Goal: Task Accomplishment & Management: Manage account settings

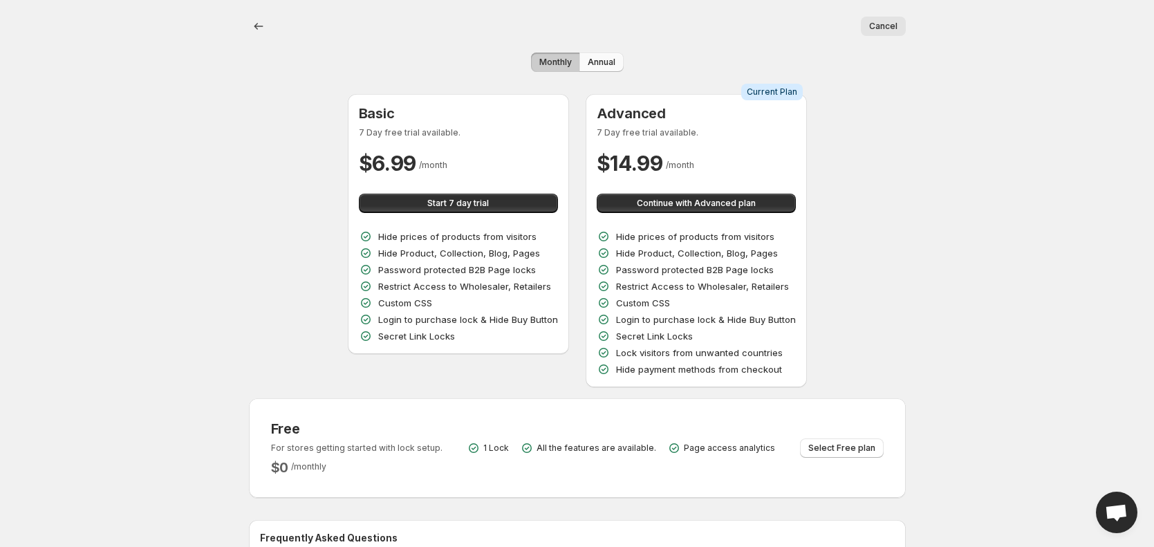
click at [610, 59] on span "Annual" at bounding box center [602, 62] width 28 height 11
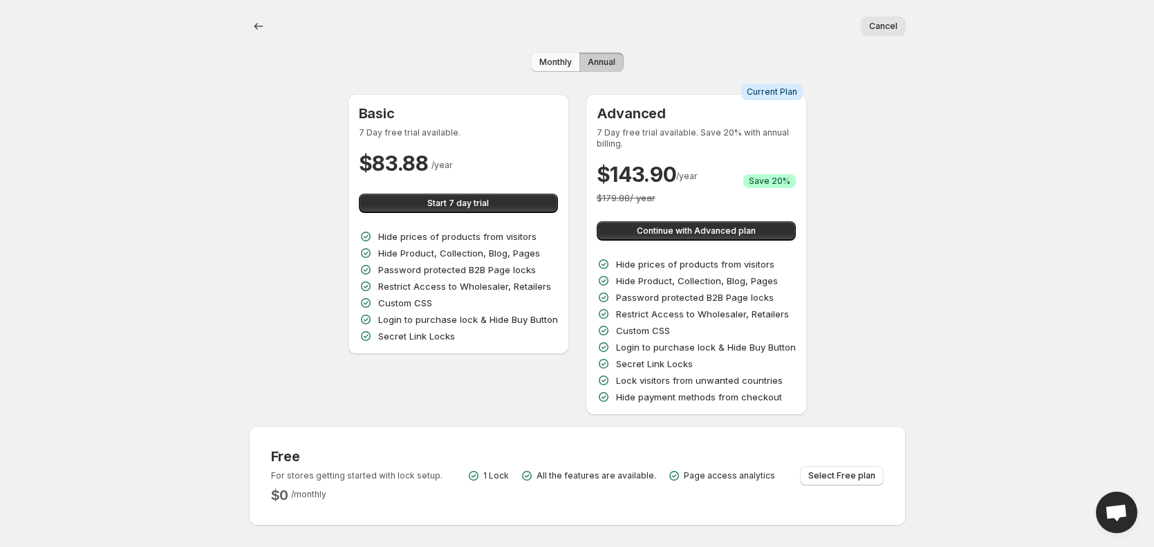
click at [556, 63] on span "Monthly" at bounding box center [555, 62] width 32 height 11
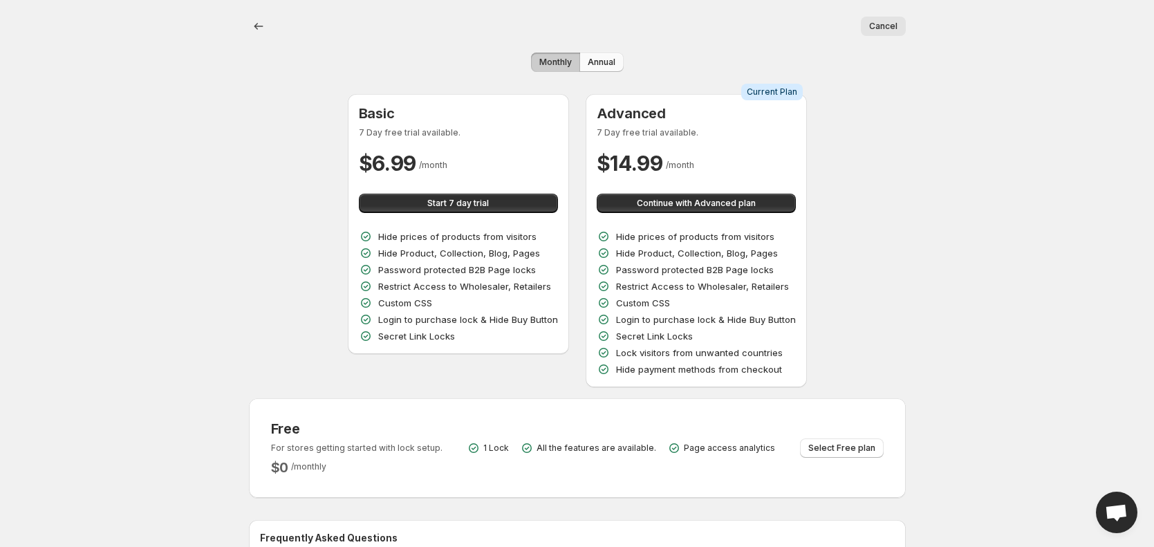
click at [590, 61] on span "Annual" at bounding box center [602, 62] width 28 height 11
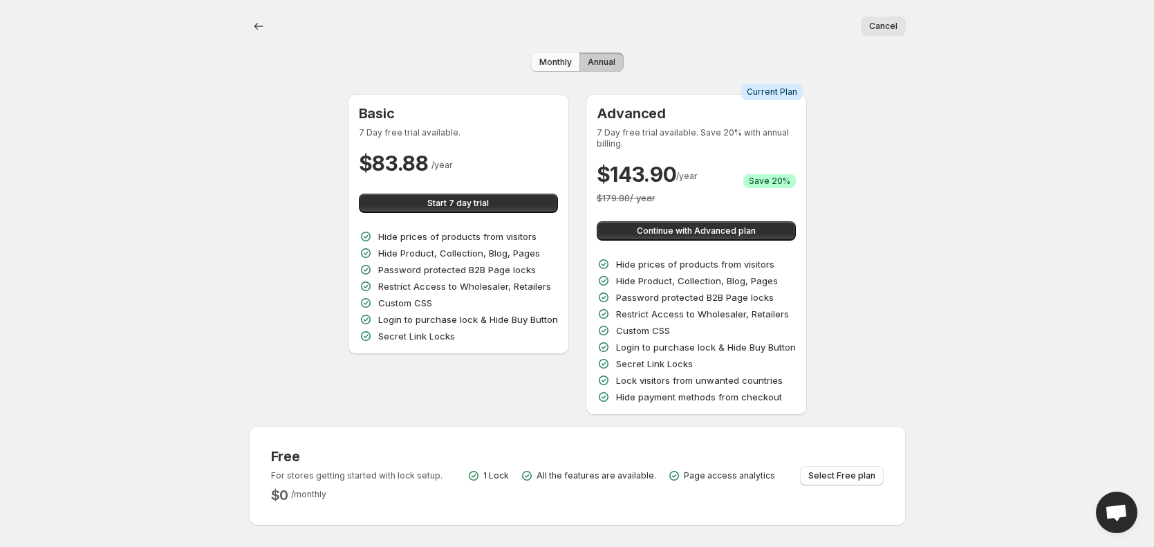
click at [572, 59] on button "Monthly" at bounding box center [555, 62] width 49 height 19
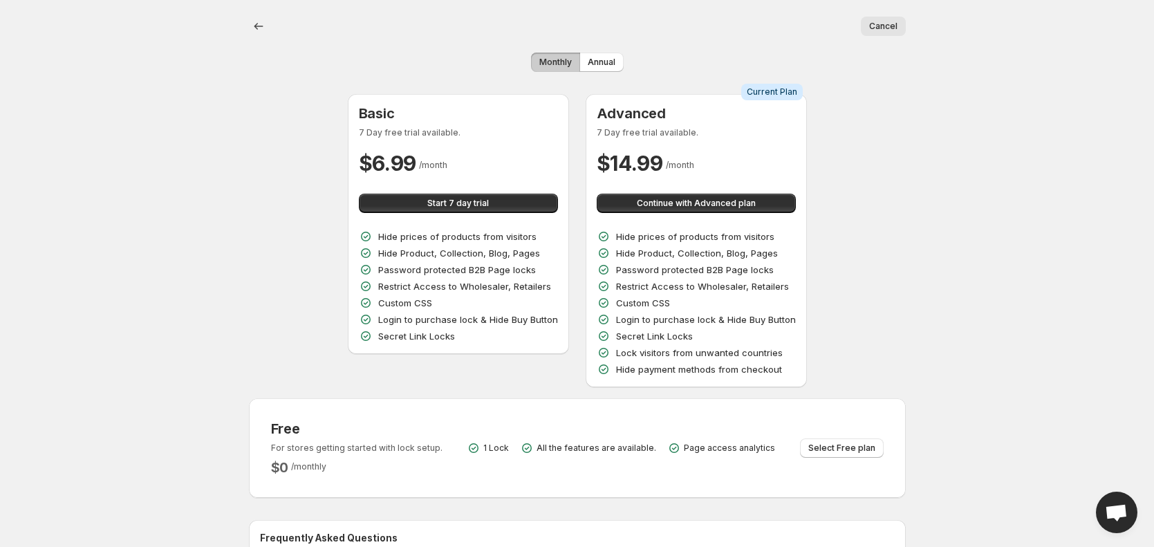
click at [226, 191] on div "Cancel More actions Cancel Monthly Annual Basic 7 Day free trial available. $ 6…" at bounding box center [577, 346] width 1154 height 693
click at [610, 59] on span "Annual" at bounding box center [602, 62] width 28 height 11
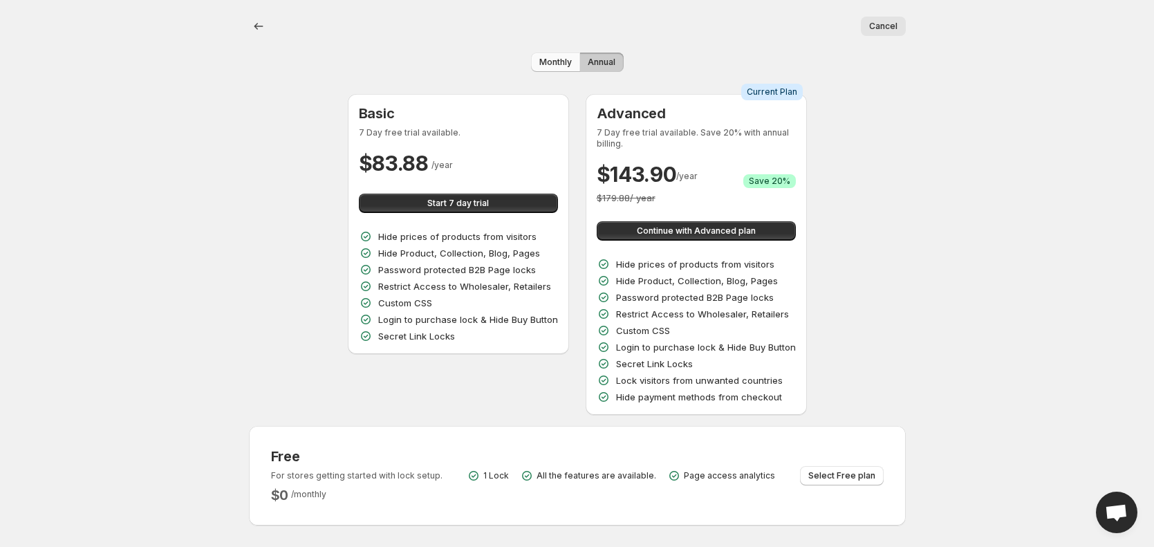
click at [561, 59] on span "Monthly" at bounding box center [555, 62] width 32 height 11
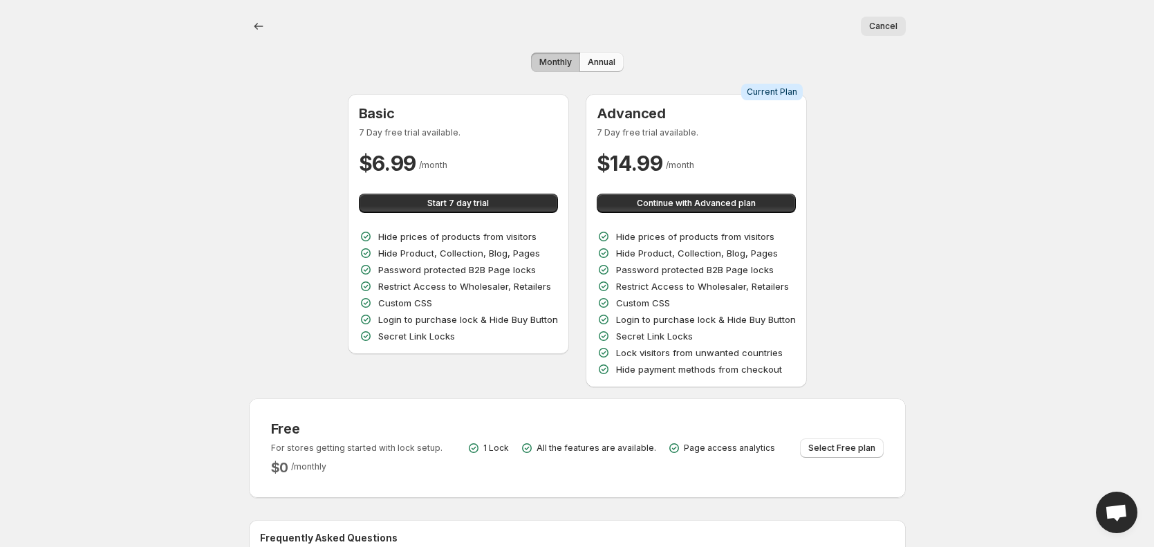
click at [612, 58] on span "Annual" at bounding box center [602, 62] width 28 height 11
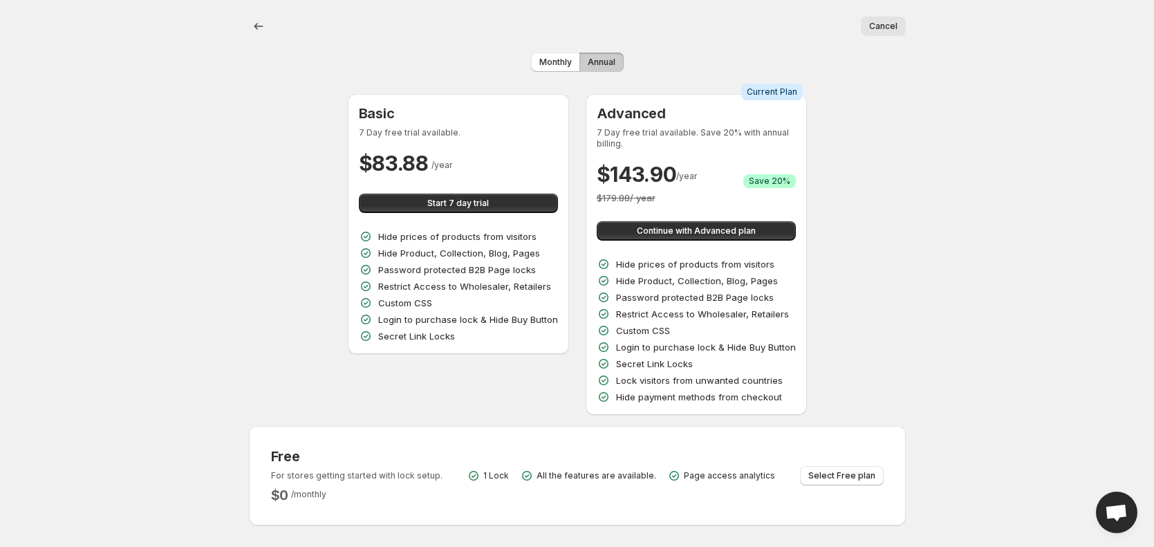
click at [579, 59] on button "Annual" at bounding box center [601, 62] width 44 height 19
click at [556, 62] on span "Monthly" at bounding box center [555, 62] width 32 height 11
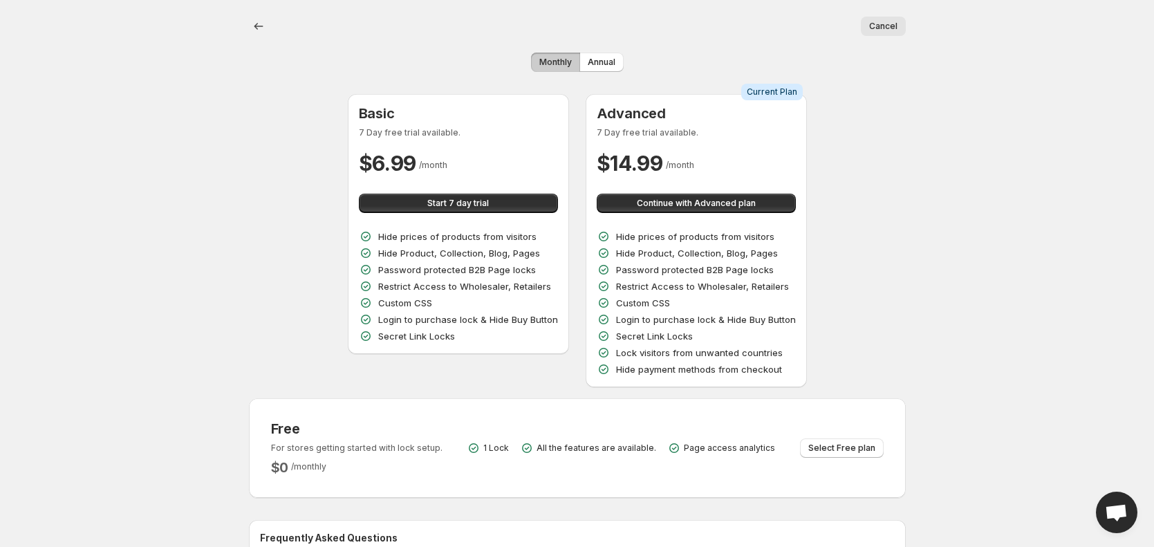
click at [576, 62] on button "Monthly" at bounding box center [555, 62] width 49 height 19
click at [597, 60] on span "Annual" at bounding box center [602, 62] width 28 height 11
click at [597, 68] on button "Annual" at bounding box center [601, 62] width 44 height 19
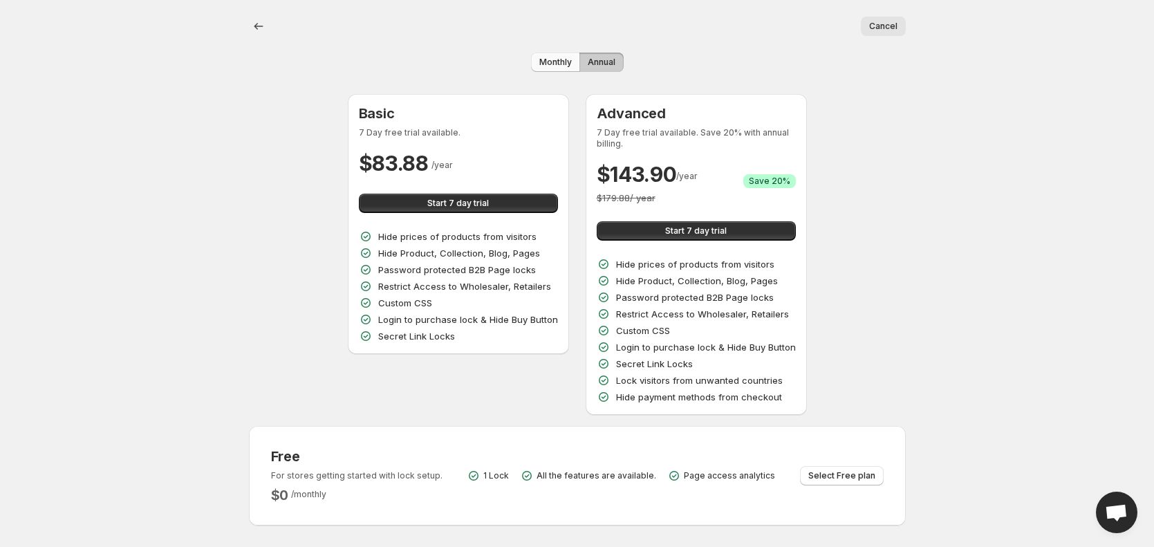
click at [552, 62] on span "Monthly" at bounding box center [555, 62] width 32 height 11
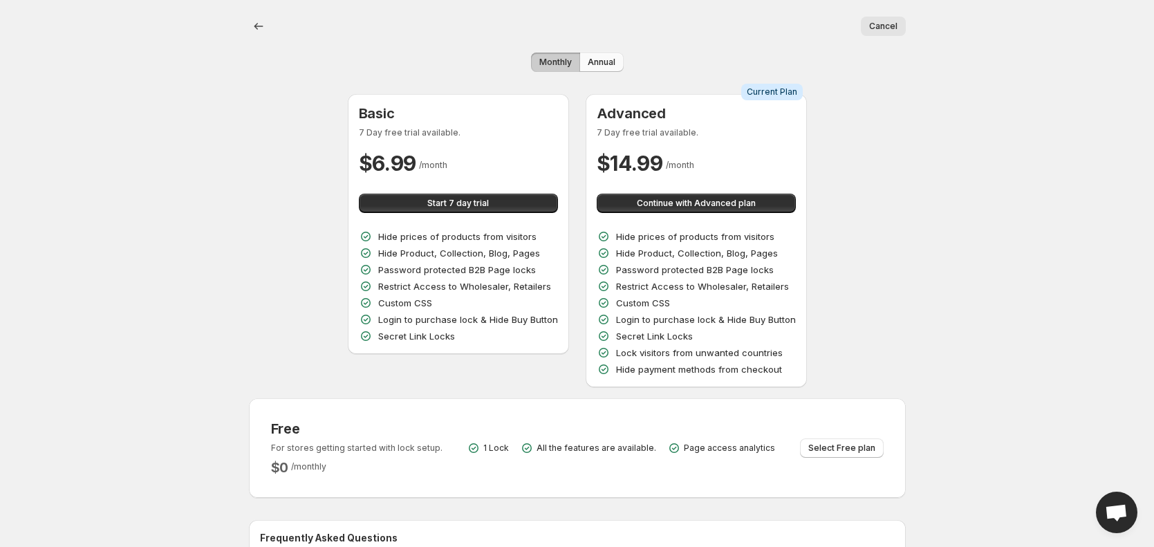
click at [602, 64] on span "Annual" at bounding box center [602, 62] width 28 height 11
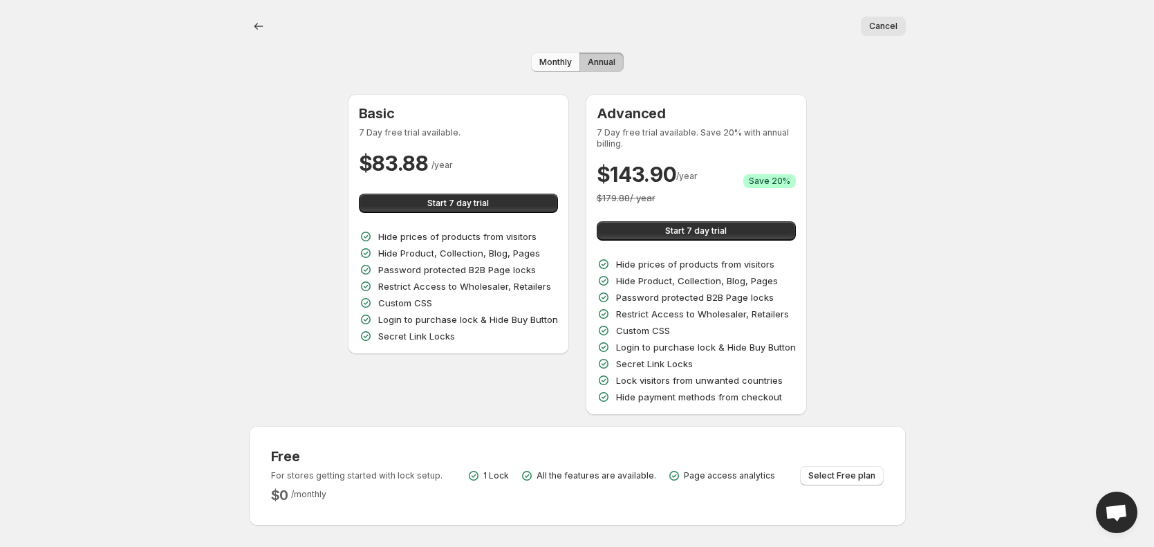
click at [558, 59] on span "Monthly" at bounding box center [555, 62] width 32 height 11
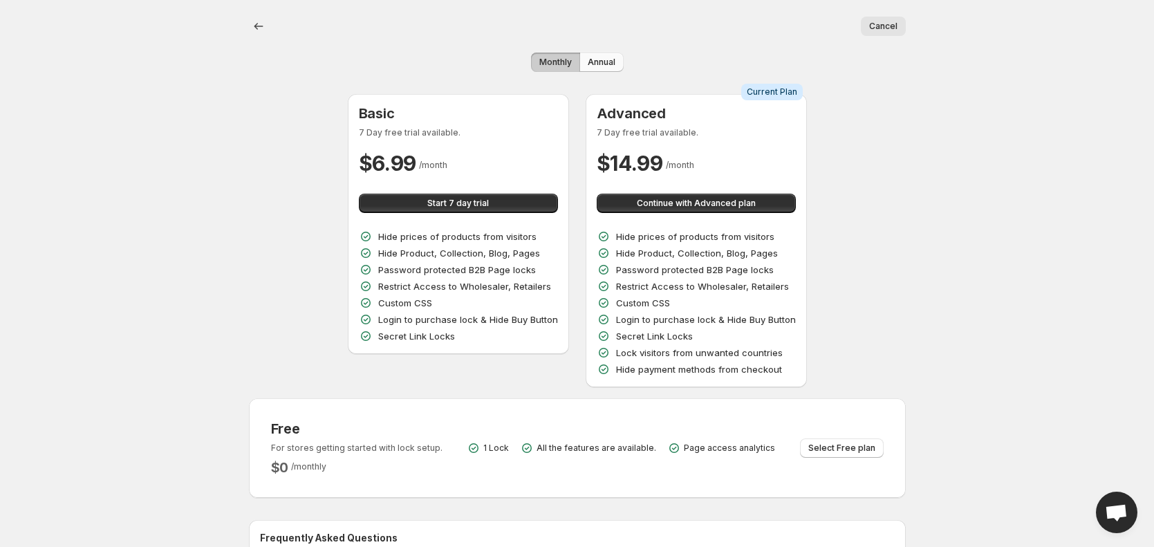
click at [580, 59] on button "Annual" at bounding box center [601, 62] width 44 height 19
